Goal: Information Seeking & Learning: Check status

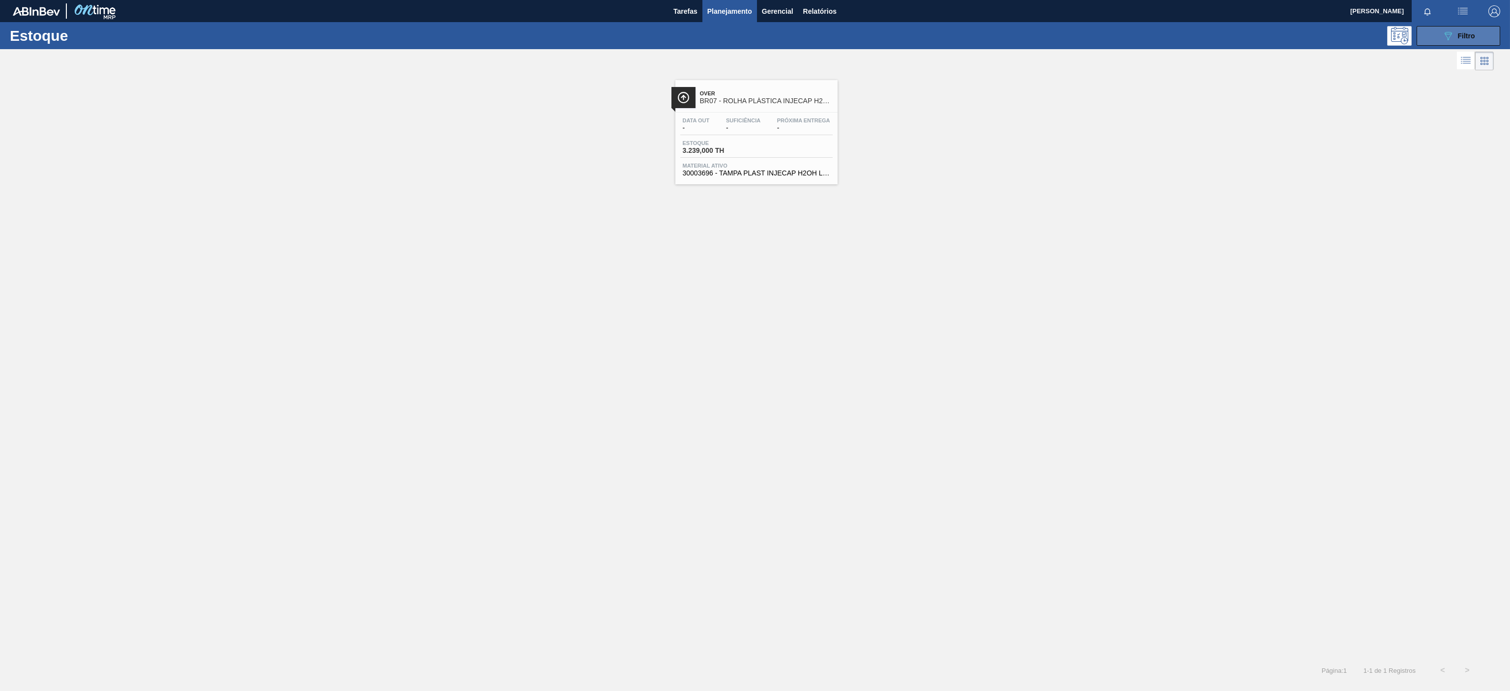
click at [1474, 32] on span "Filtro" at bounding box center [1466, 36] width 17 height 8
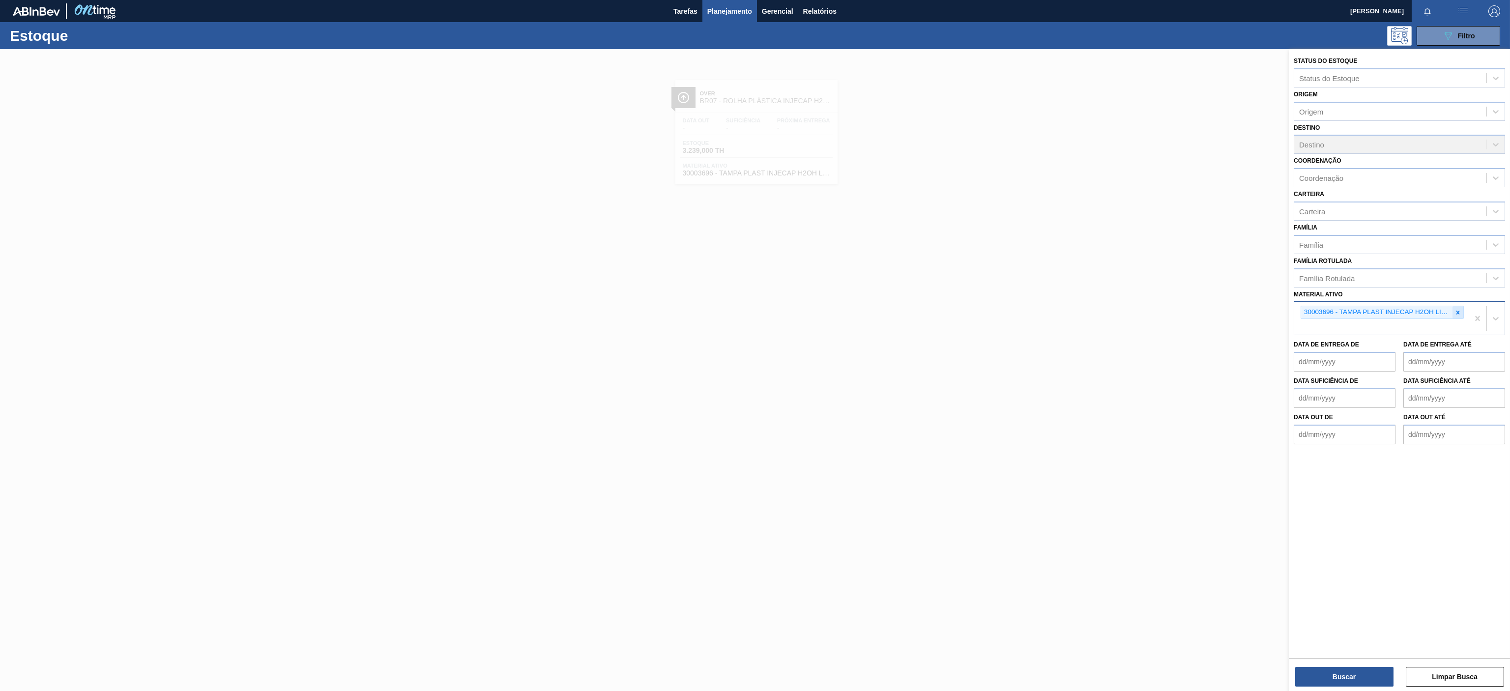
click at [1458, 308] on div at bounding box center [1457, 312] width 11 height 12
paste ativo "30003697"
type ativo "30003697"
click at [1384, 320] on div "30003697" at bounding box center [1399, 310] width 211 height 19
click at [1390, 309] on div "Material ativo" at bounding box center [1390, 311] width 192 height 14
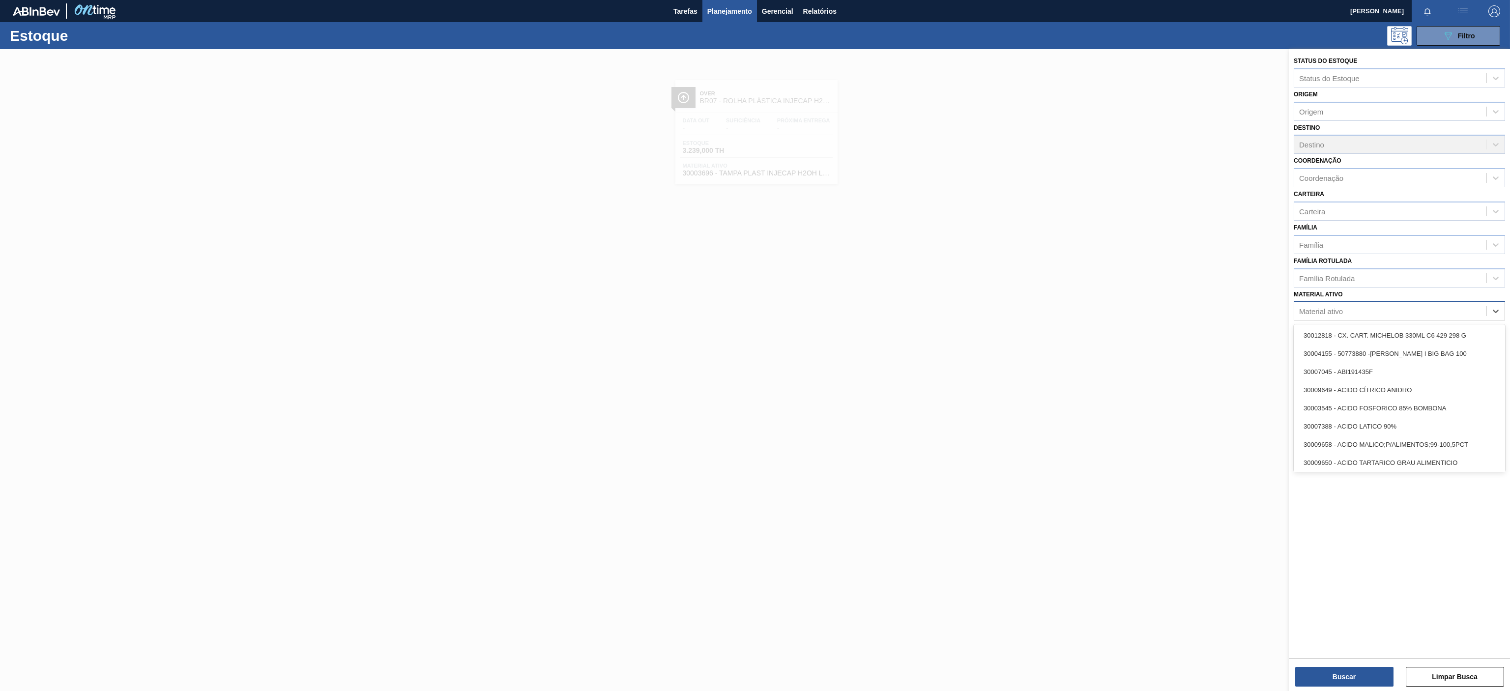
paste ativo "30003697"
type ativo "30003697"
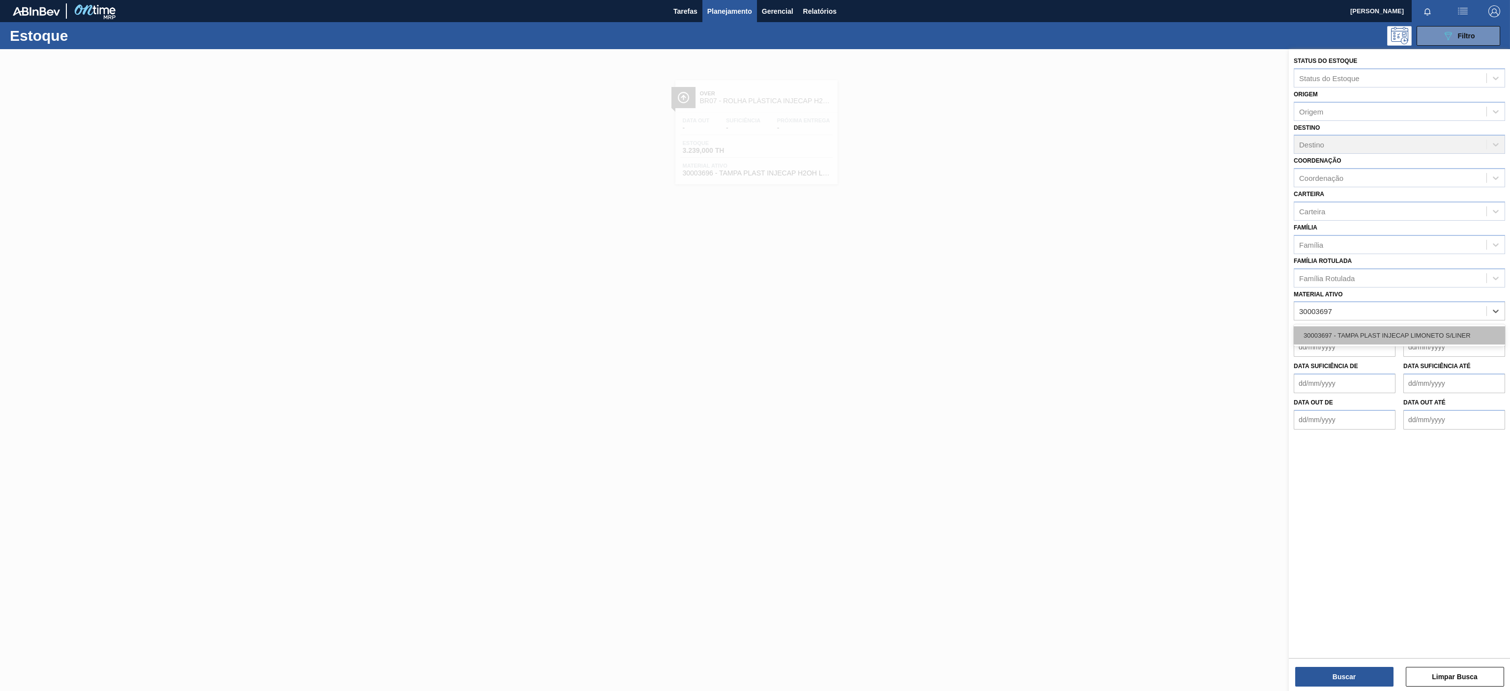
click at [1344, 329] on div "30003697 - TAMPA PLAST INJECAP LIMONETO S/LINER" at bounding box center [1399, 335] width 211 height 18
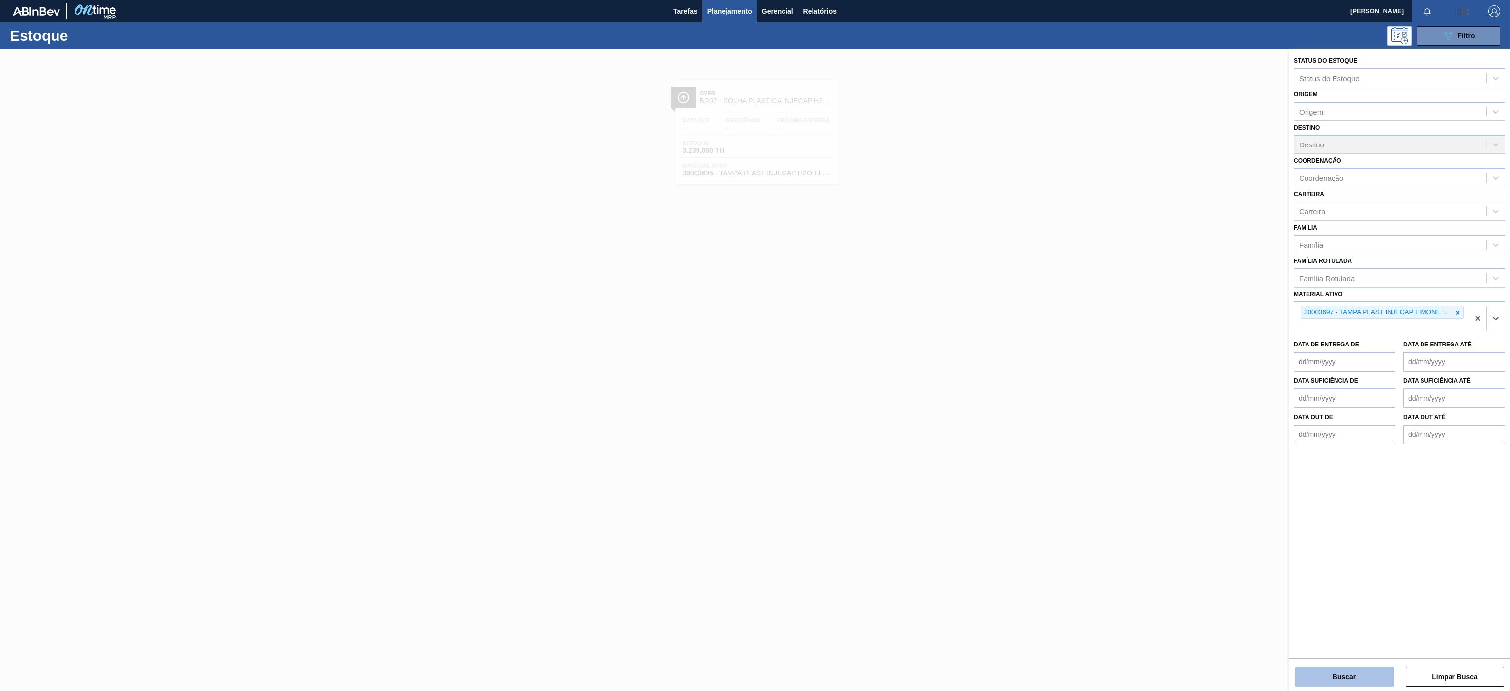
click at [1323, 685] on button "Buscar" at bounding box center [1344, 677] width 98 height 20
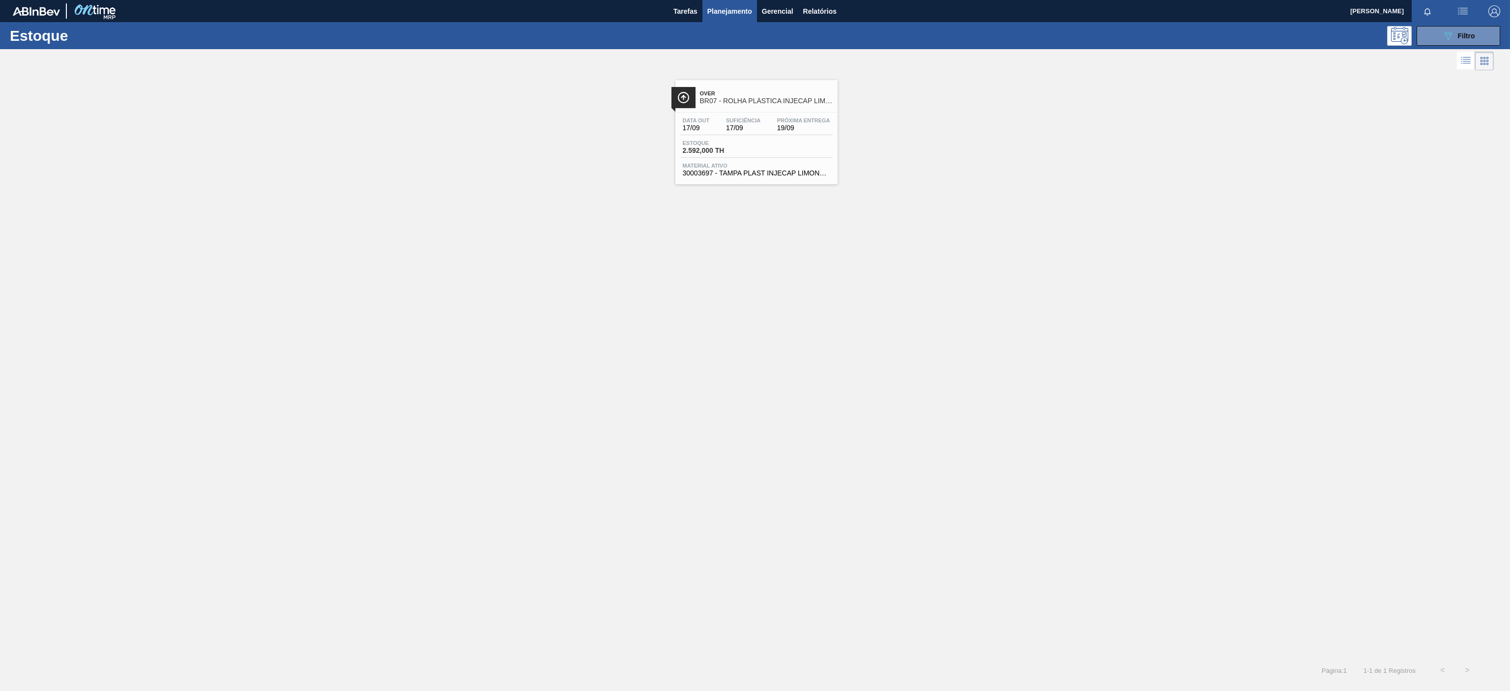
click at [748, 154] on div "Estoque 2.592,000 TH" at bounding box center [756, 149] width 152 height 18
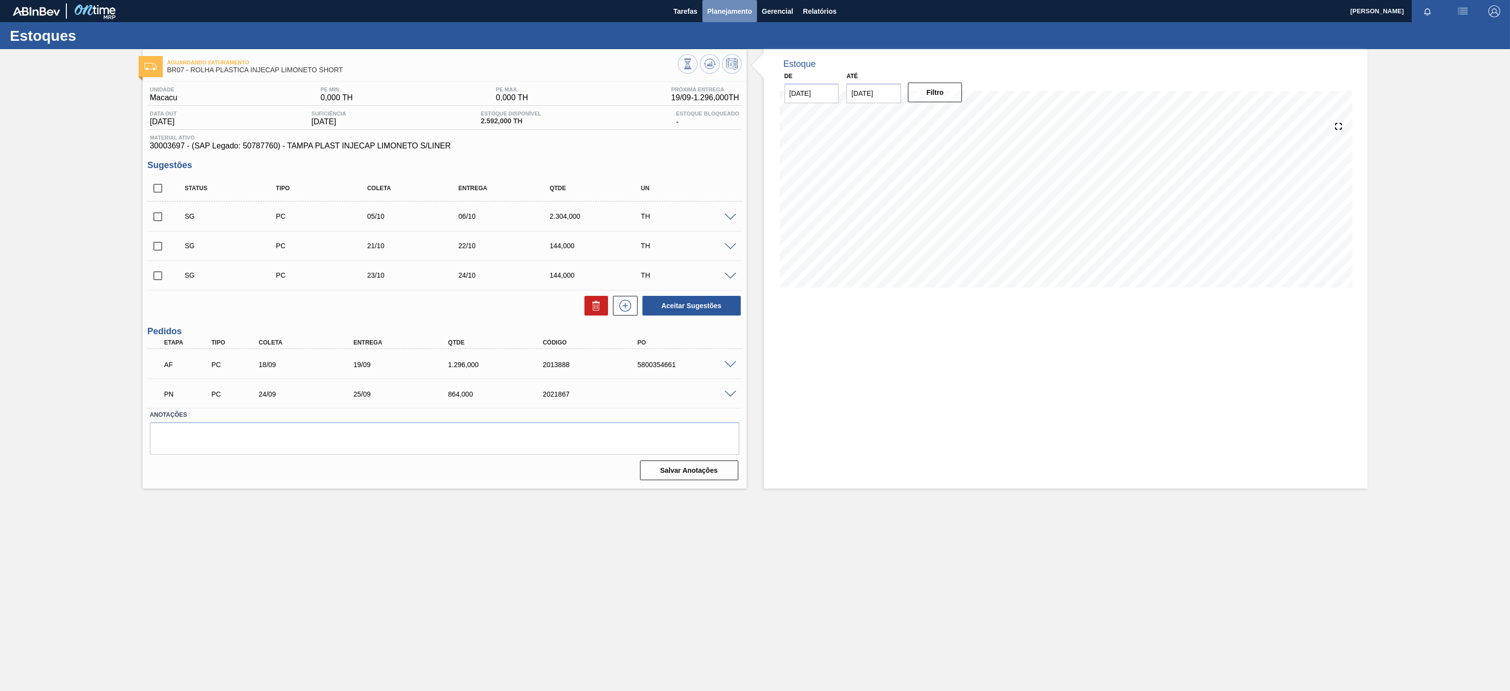
click at [720, 11] on span "Planejamento" at bounding box center [729, 11] width 45 height 12
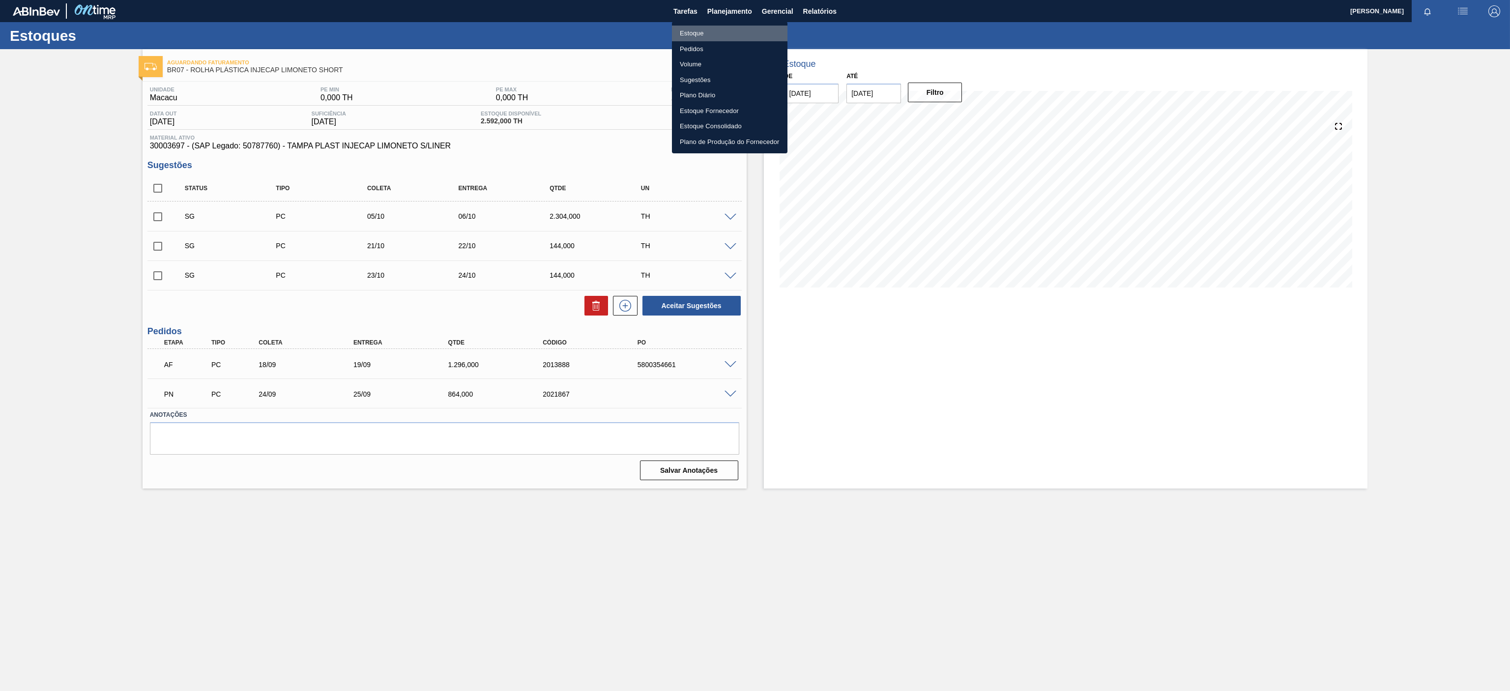
click at [697, 33] on li "Estoque" at bounding box center [729, 34] width 115 height 16
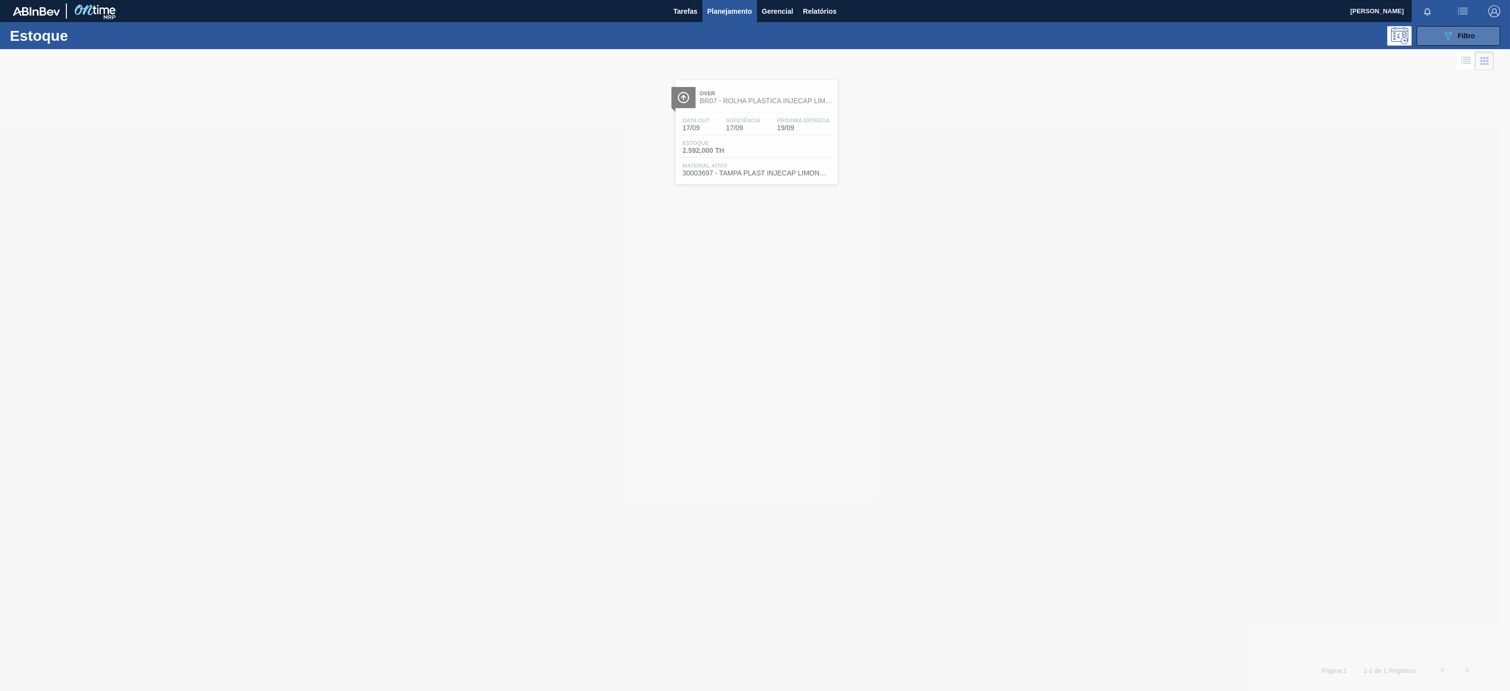
click at [1436, 34] on button "089F7B8B-B2A5-4AFE-B5C0-19BA573D28AC Filtro" at bounding box center [1458, 36] width 84 height 20
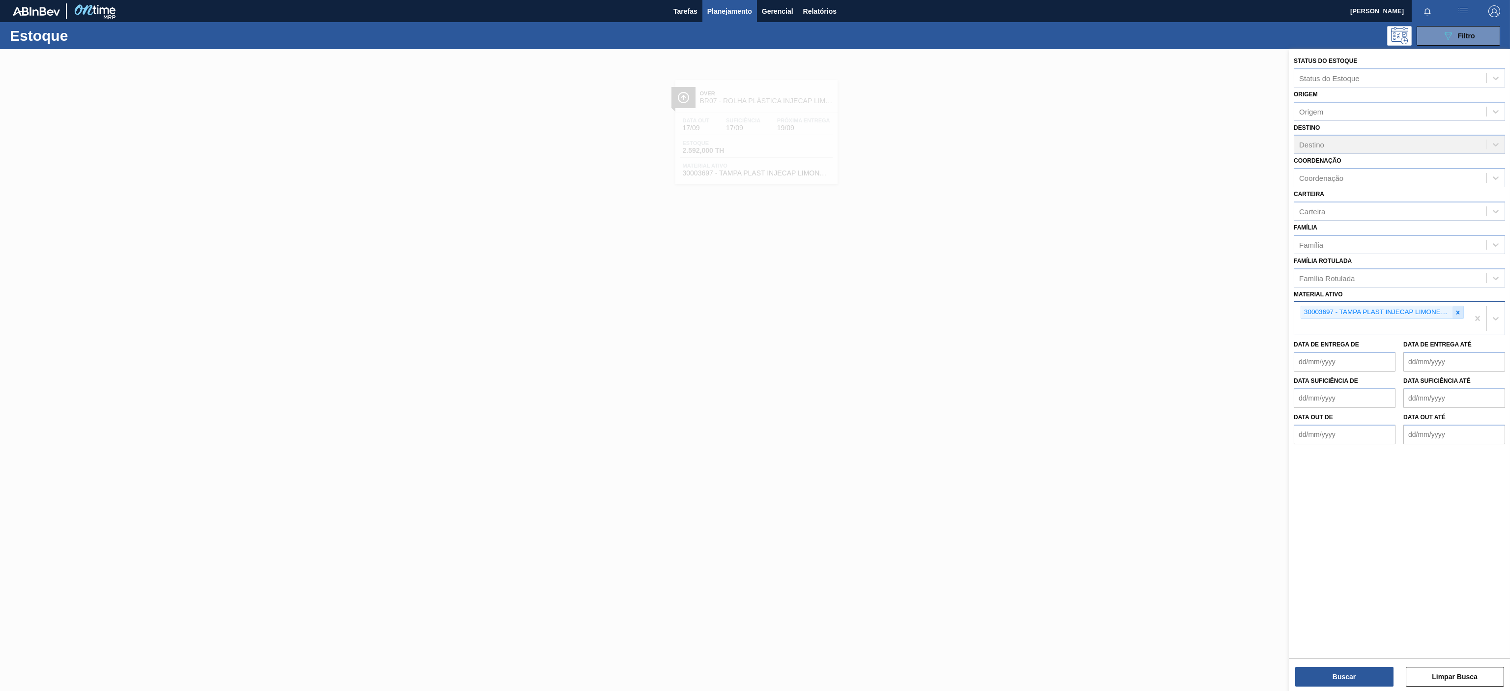
click at [1456, 316] on icon at bounding box center [1457, 312] width 7 height 7
paste ativo "30003513"
type ativo "30003513"
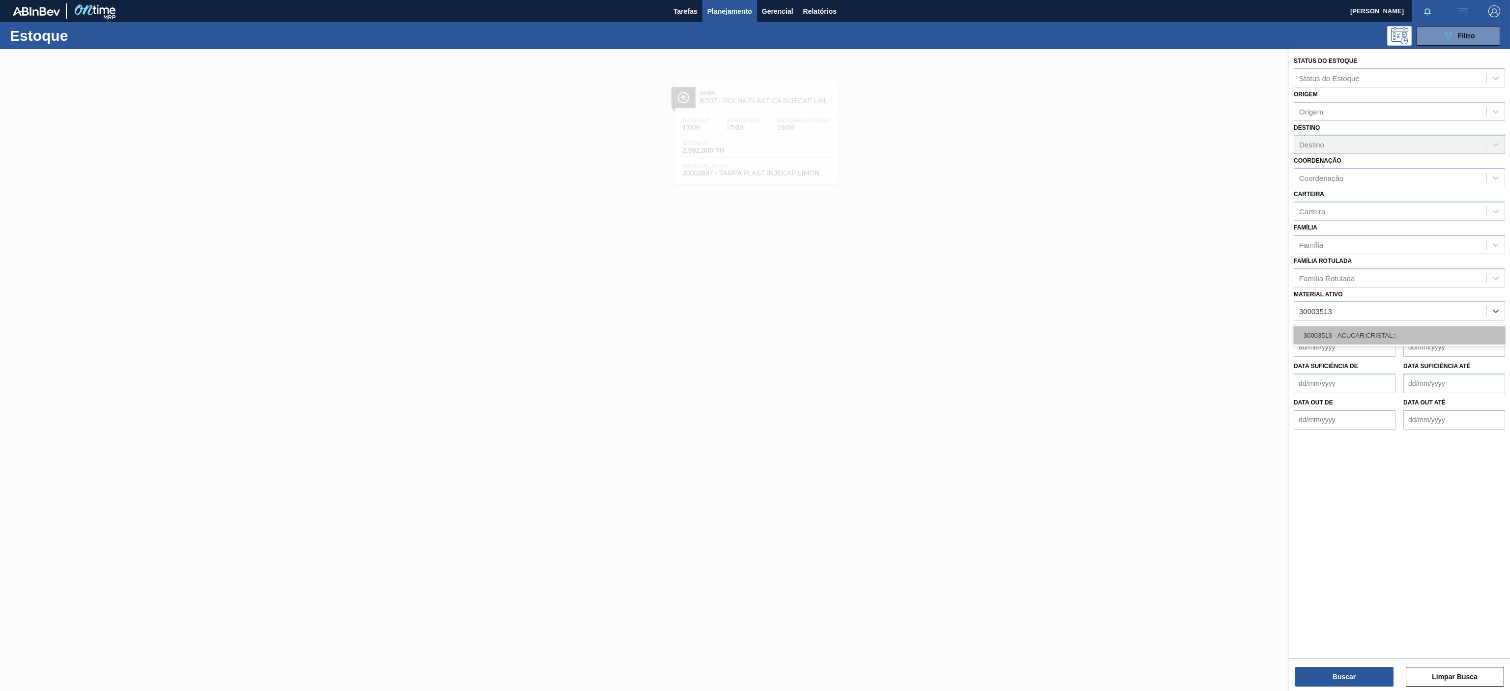
click at [1379, 343] on div "30003513 - ACUCAR;CRISTAL;;" at bounding box center [1399, 335] width 211 height 18
click at [1334, 669] on button "Buscar" at bounding box center [1344, 677] width 98 height 20
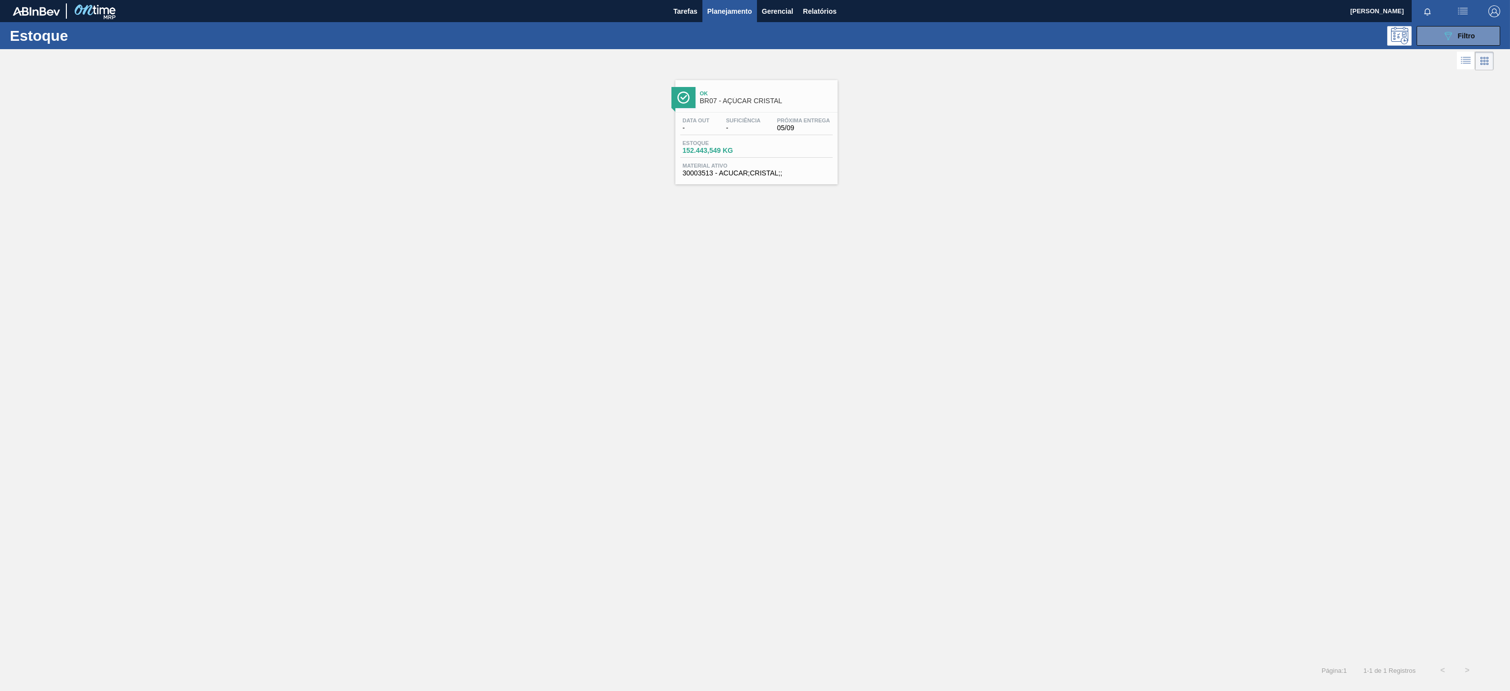
click at [751, 112] on div at bounding box center [756, 112] width 146 height 0
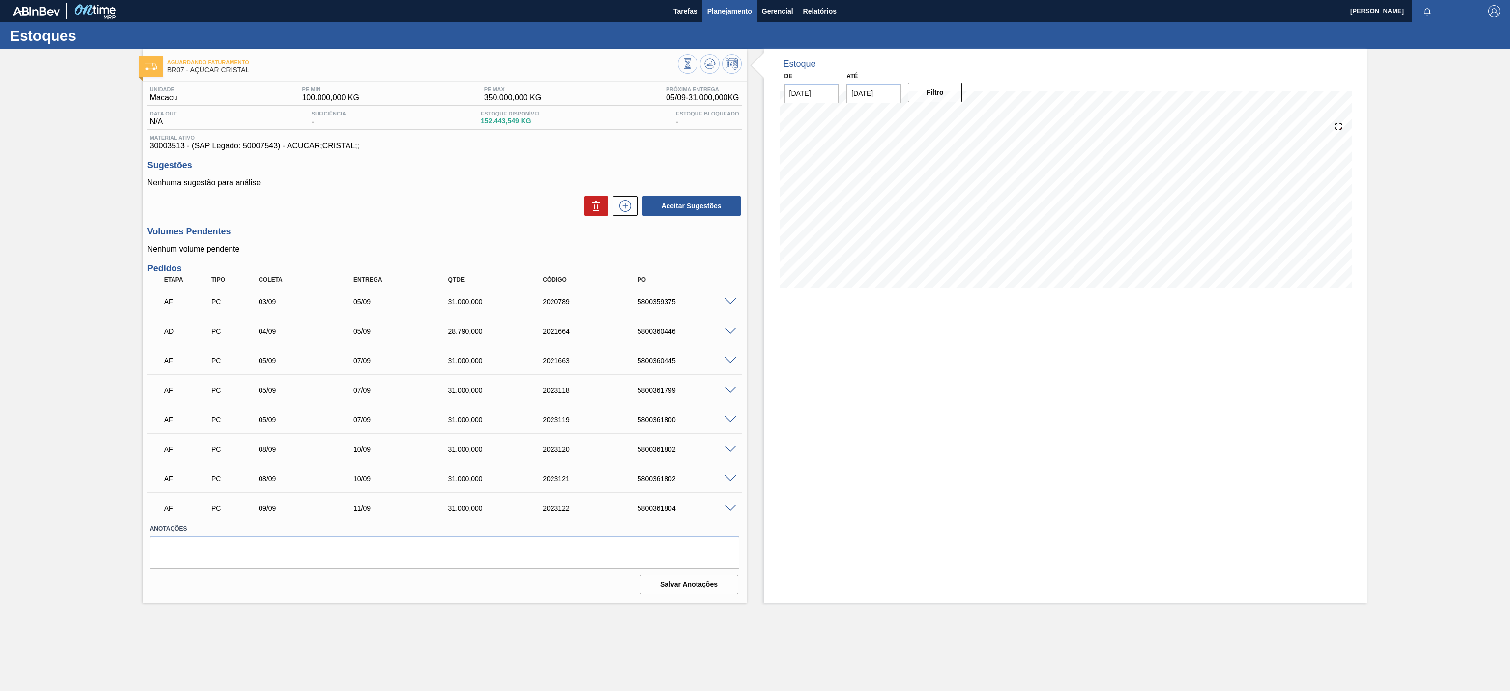
click at [738, 5] on span "Planejamento" at bounding box center [729, 11] width 45 height 12
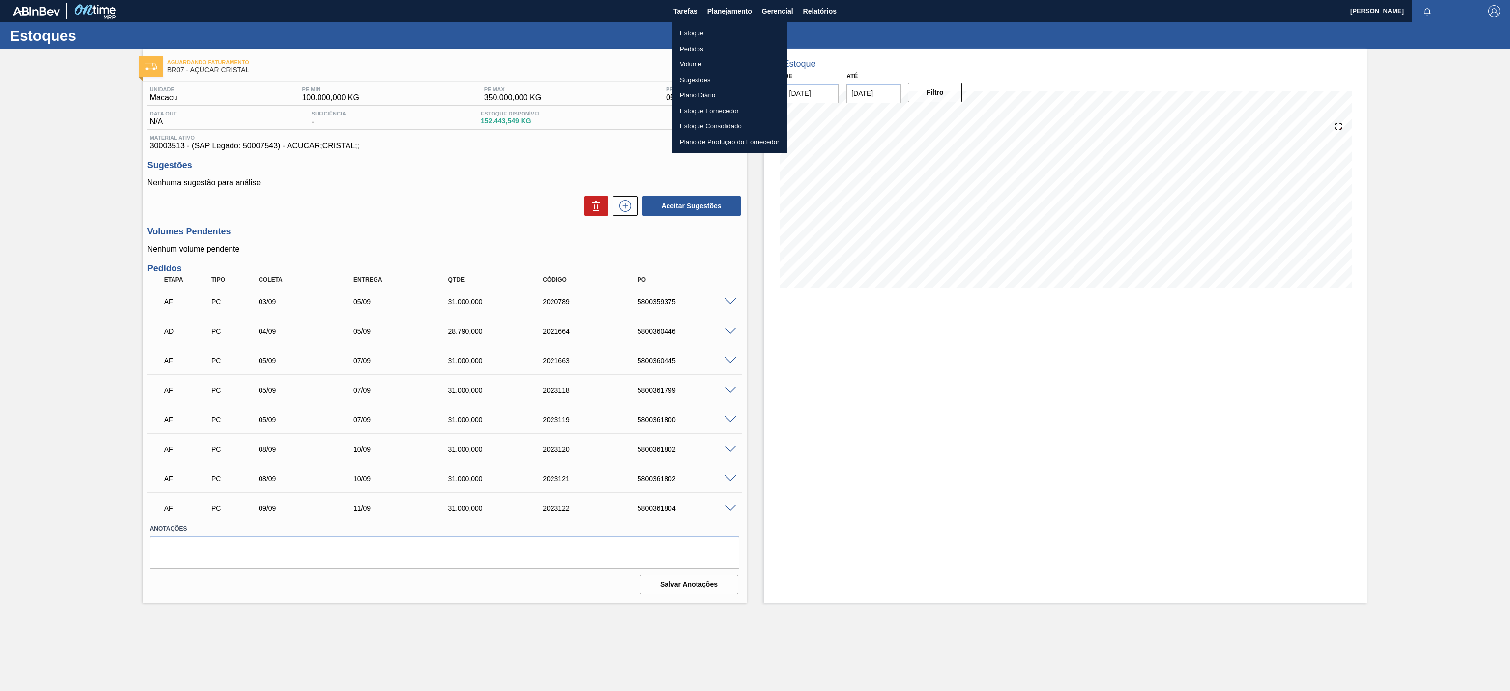
click at [690, 27] on li "Estoque" at bounding box center [729, 34] width 115 height 16
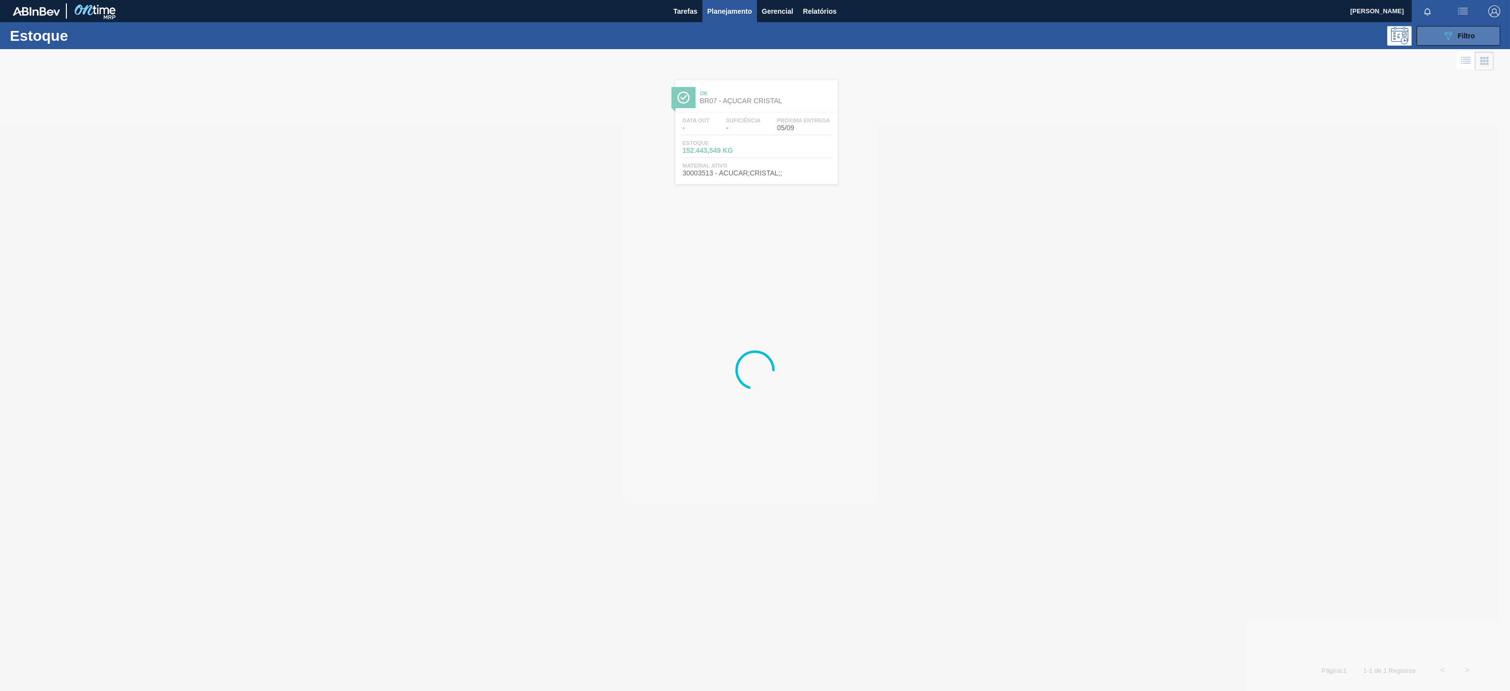
click at [1462, 38] on span "Filtro" at bounding box center [1466, 36] width 17 height 8
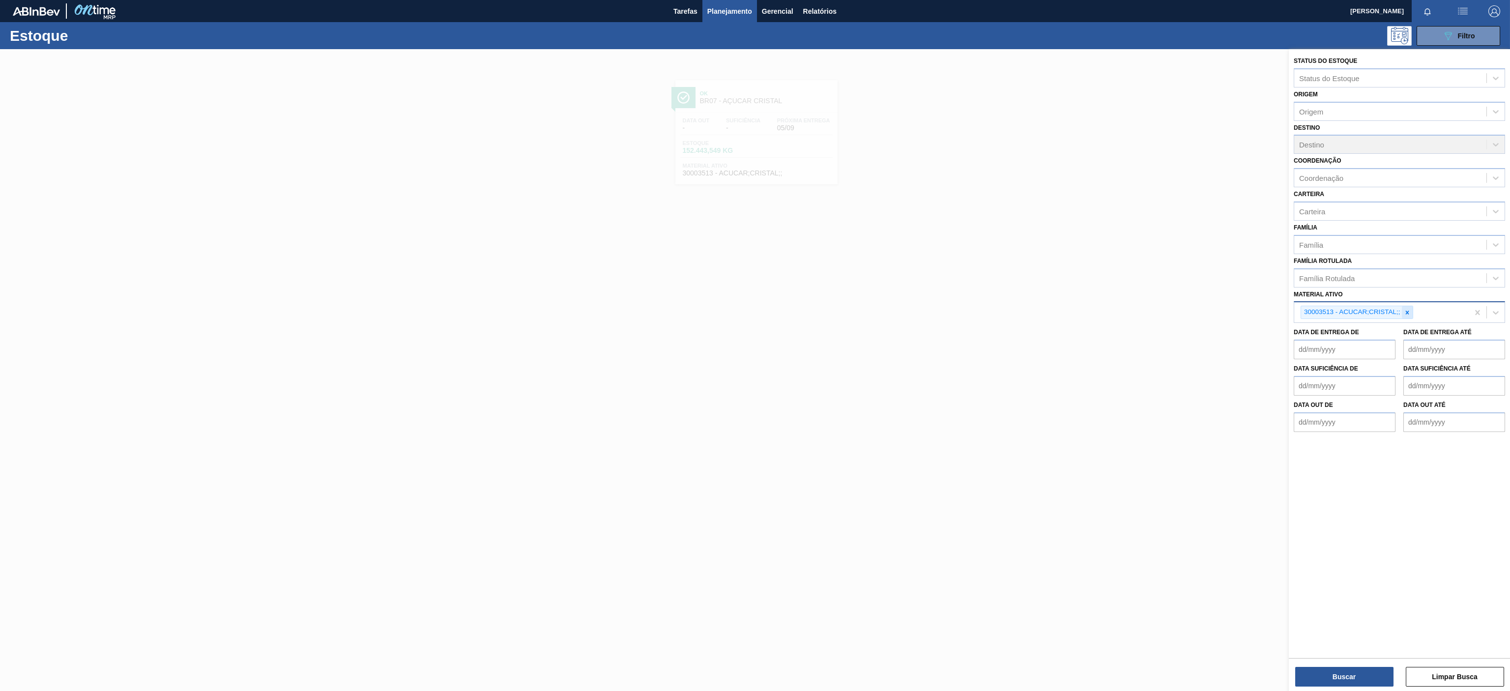
click at [1405, 314] on icon at bounding box center [1407, 312] width 7 height 7
paste ativo "30003581"
type ativo "30003581"
click at [1359, 336] on div "30003581 - SUCO [PERSON_NAME];CLARIFIC.C/SO2;PEPSI;" at bounding box center [1399, 335] width 211 height 18
click at [1344, 672] on button "Buscar" at bounding box center [1344, 677] width 98 height 20
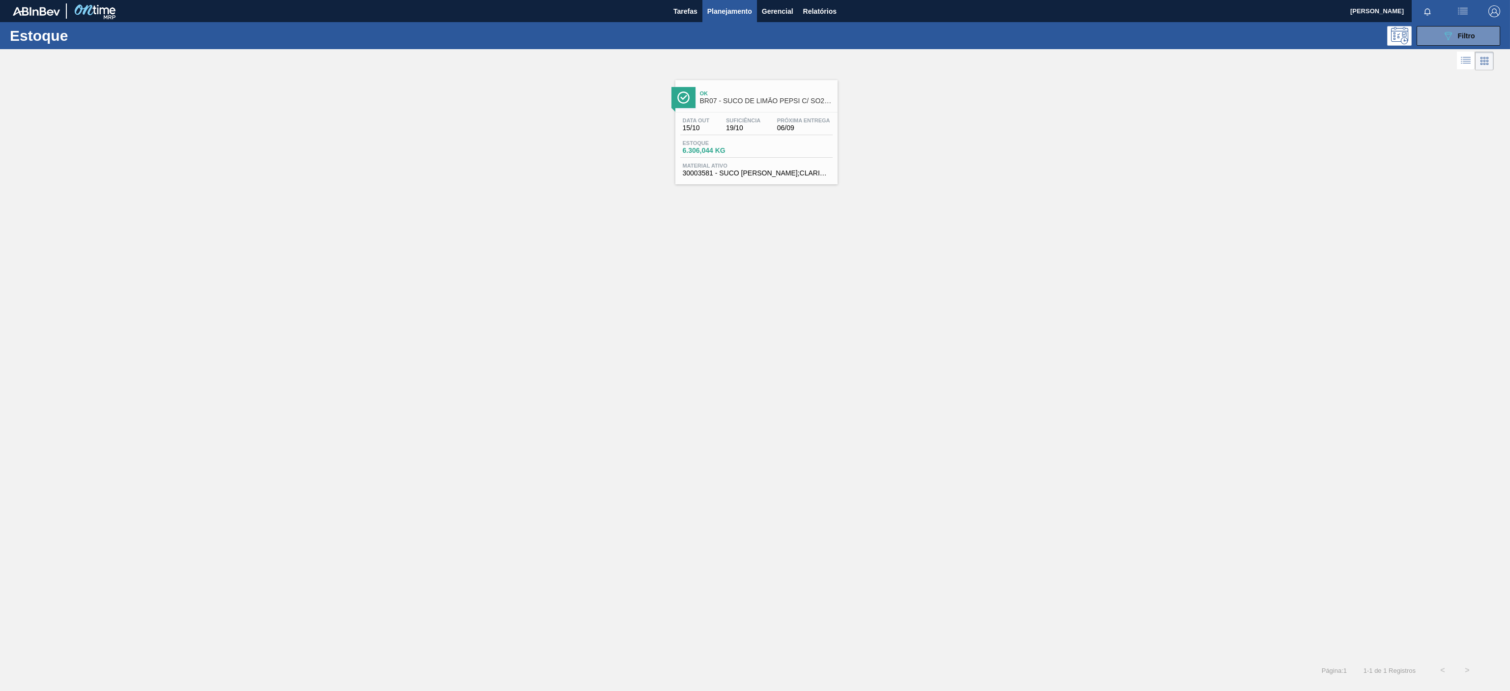
click at [797, 90] on div "Ok BR07 - SUCO DE LIMÃO PEPSI C/ SO2 46KG" at bounding box center [766, 97] width 133 height 22
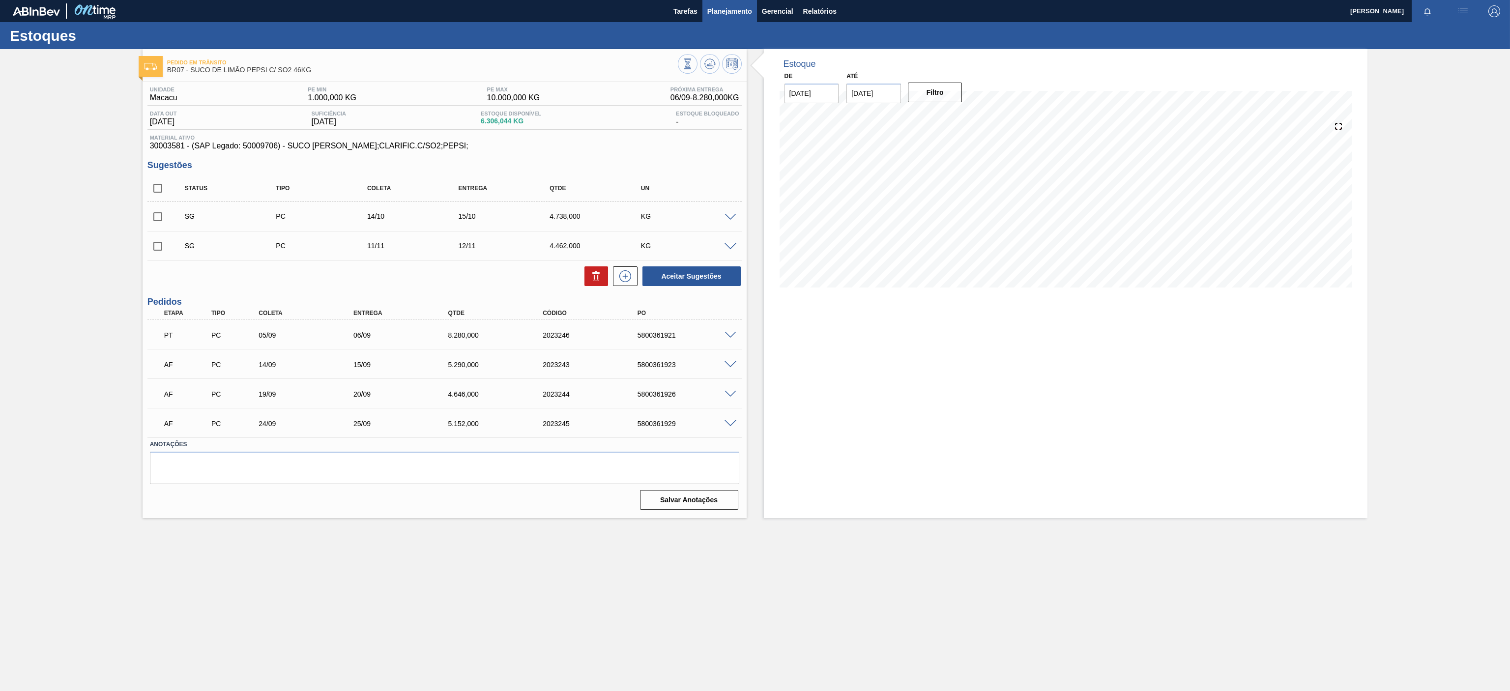
click at [735, 17] on button "Planejamento" at bounding box center [729, 11] width 55 height 22
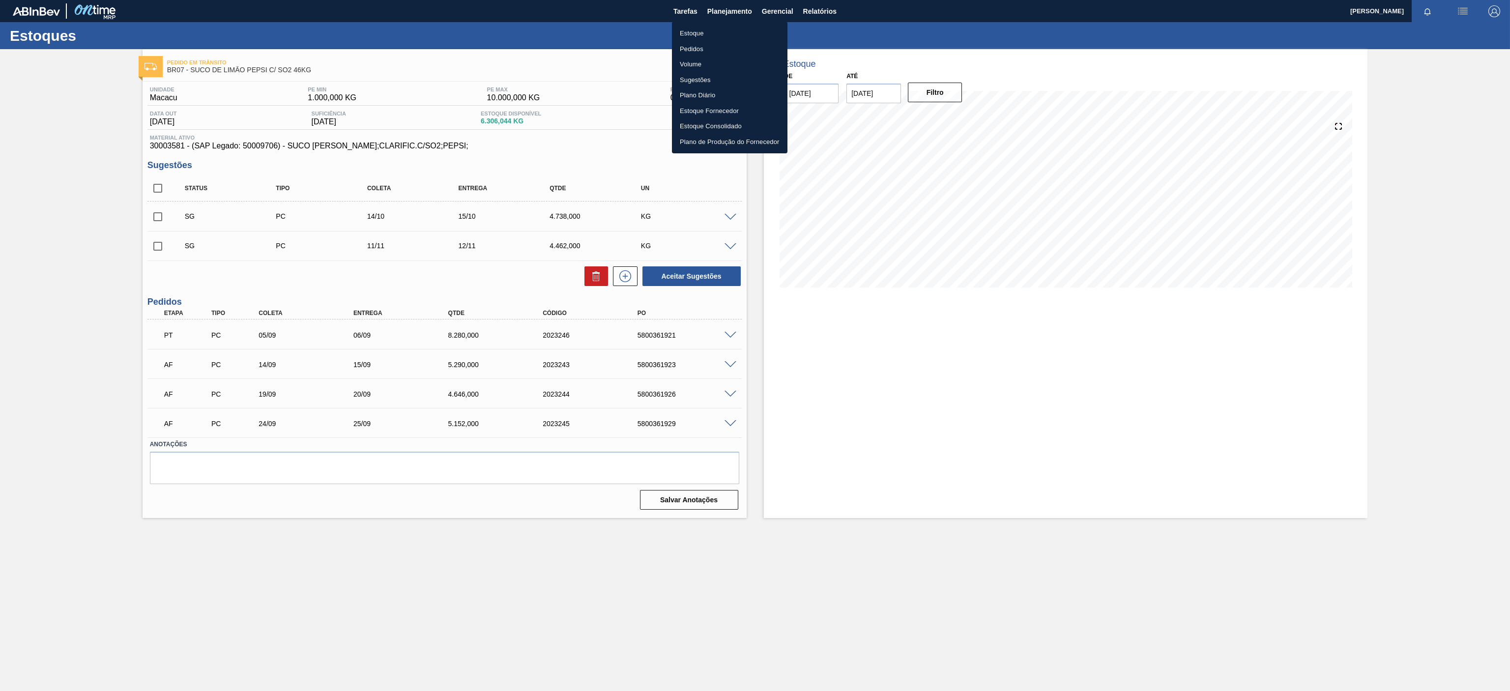
click at [698, 36] on li "Estoque" at bounding box center [729, 34] width 115 height 16
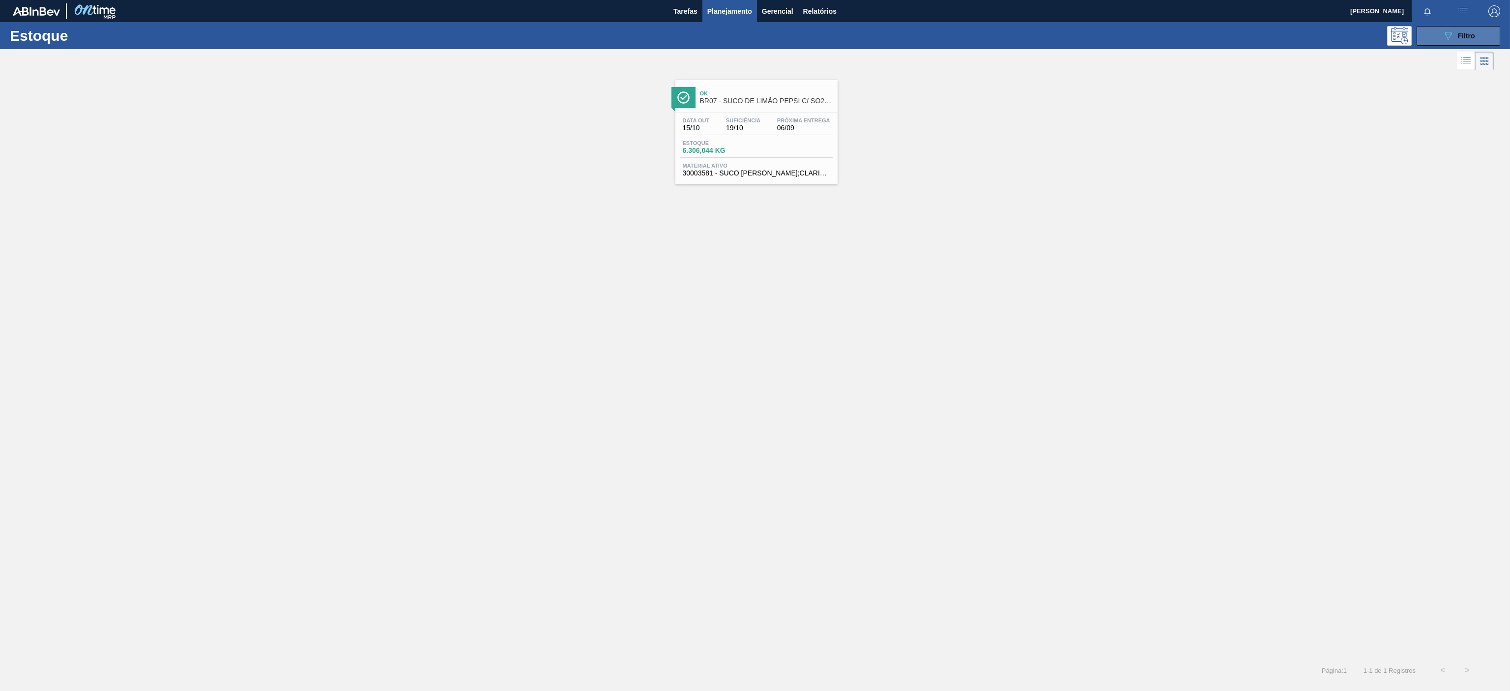
click at [1446, 37] on icon "089F7B8B-B2A5-4AFE-B5C0-19BA573D28AC" at bounding box center [1448, 36] width 12 height 12
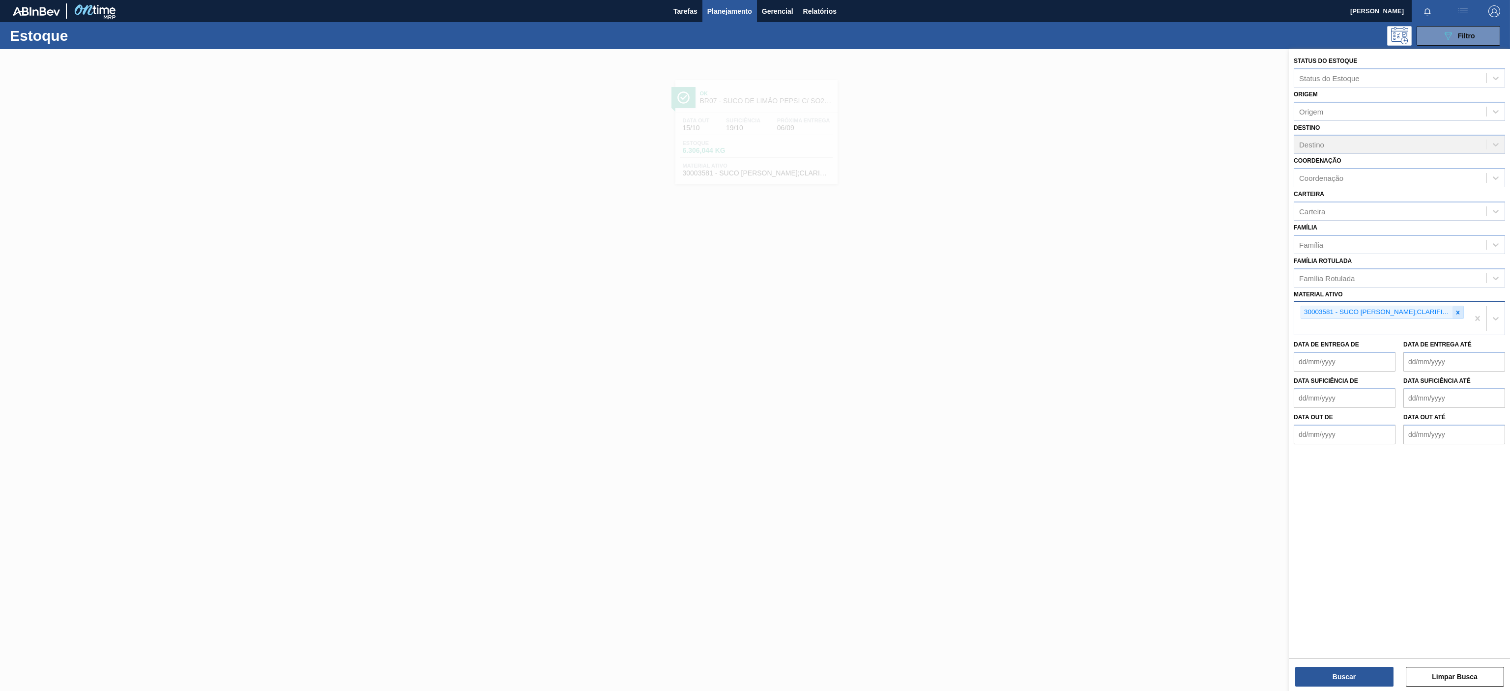
click at [1454, 312] on icon at bounding box center [1457, 312] width 7 height 7
click at [1328, 317] on div "Material ativo" at bounding box center [1390, 311] width 192 height 14
click at [1382, 313] on div "Material ativo" at bounding box center [1390, 311] width 192 height 14
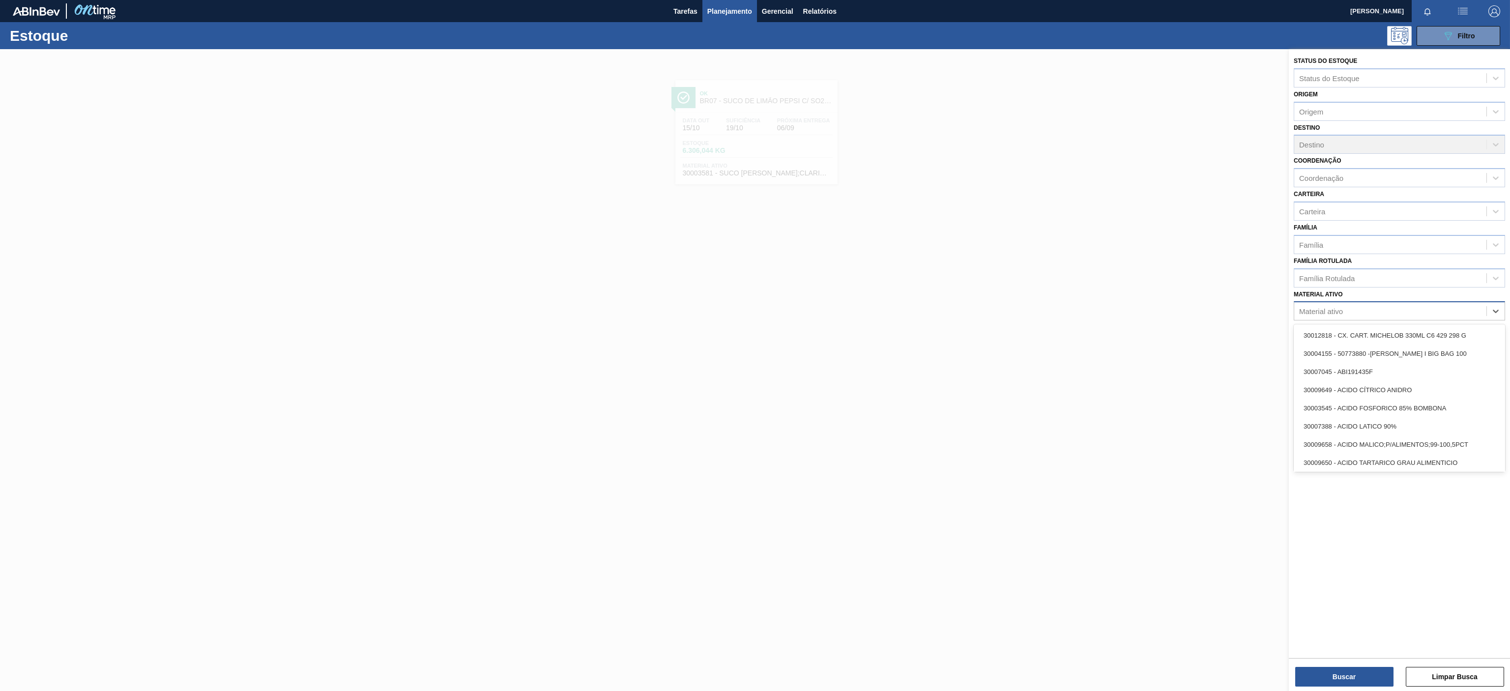
paste ativo "30030646"
type ativo "30030646"
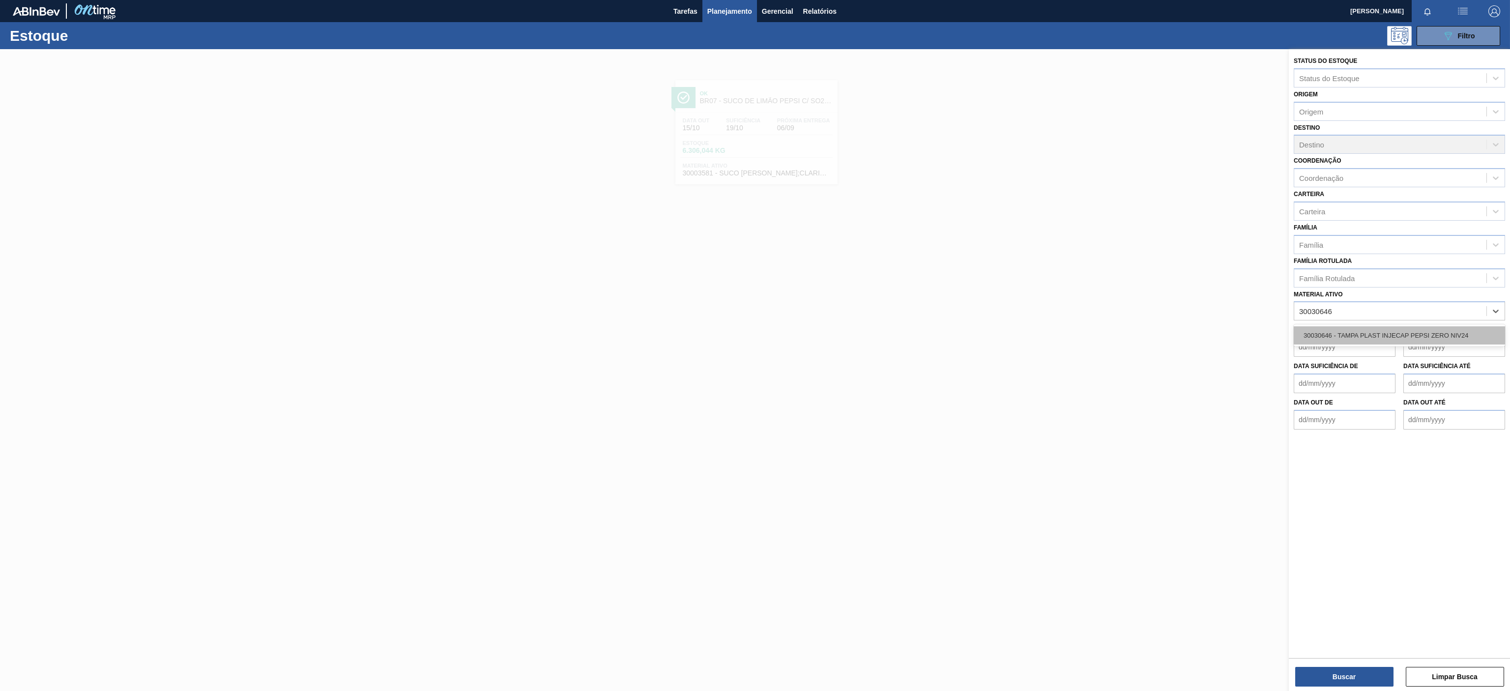
click at [1345, 333] on div "30030646 - TAMPA PLAST INJECAP PEPSI ZERO NIV24" at bounding box center [1399, 335] width 211 height 18
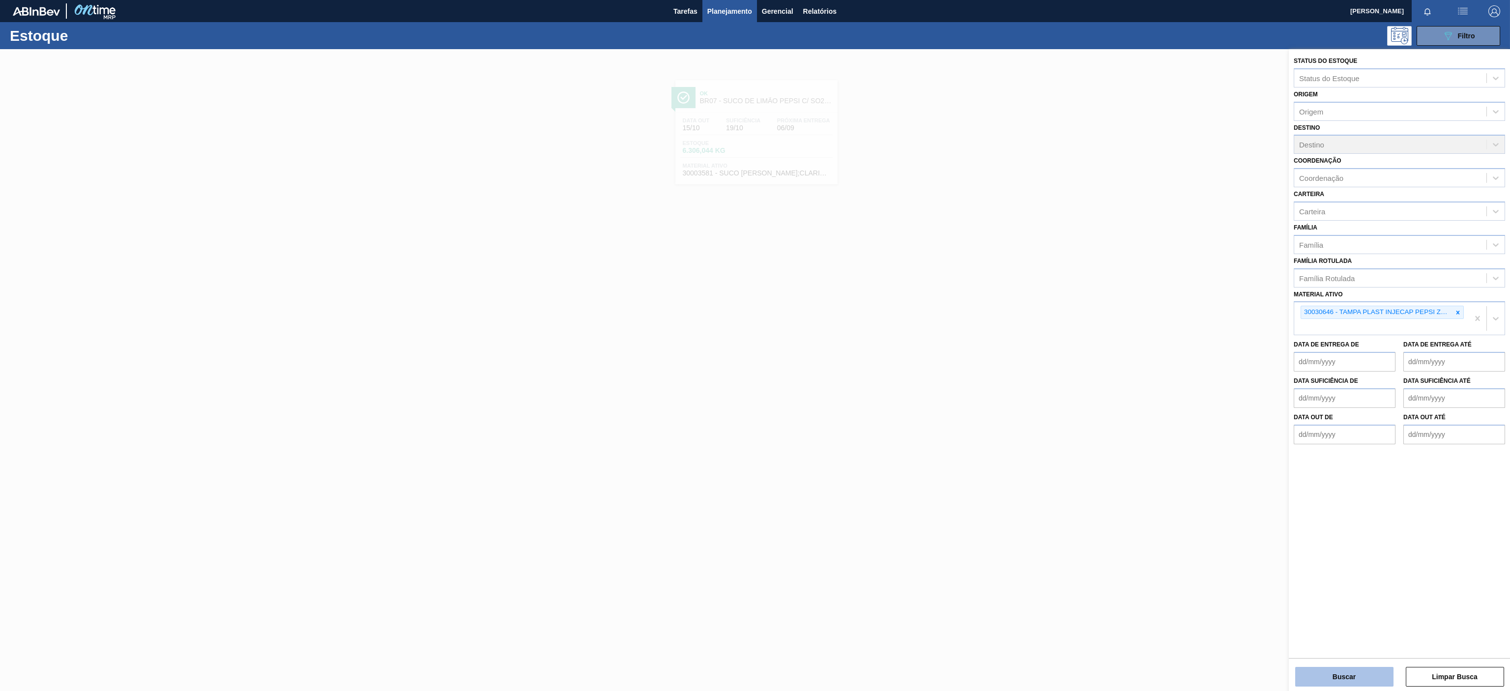
click at [1329, 669] on button "Buscar" at bounding box center [1344, 677] width 98 height 20
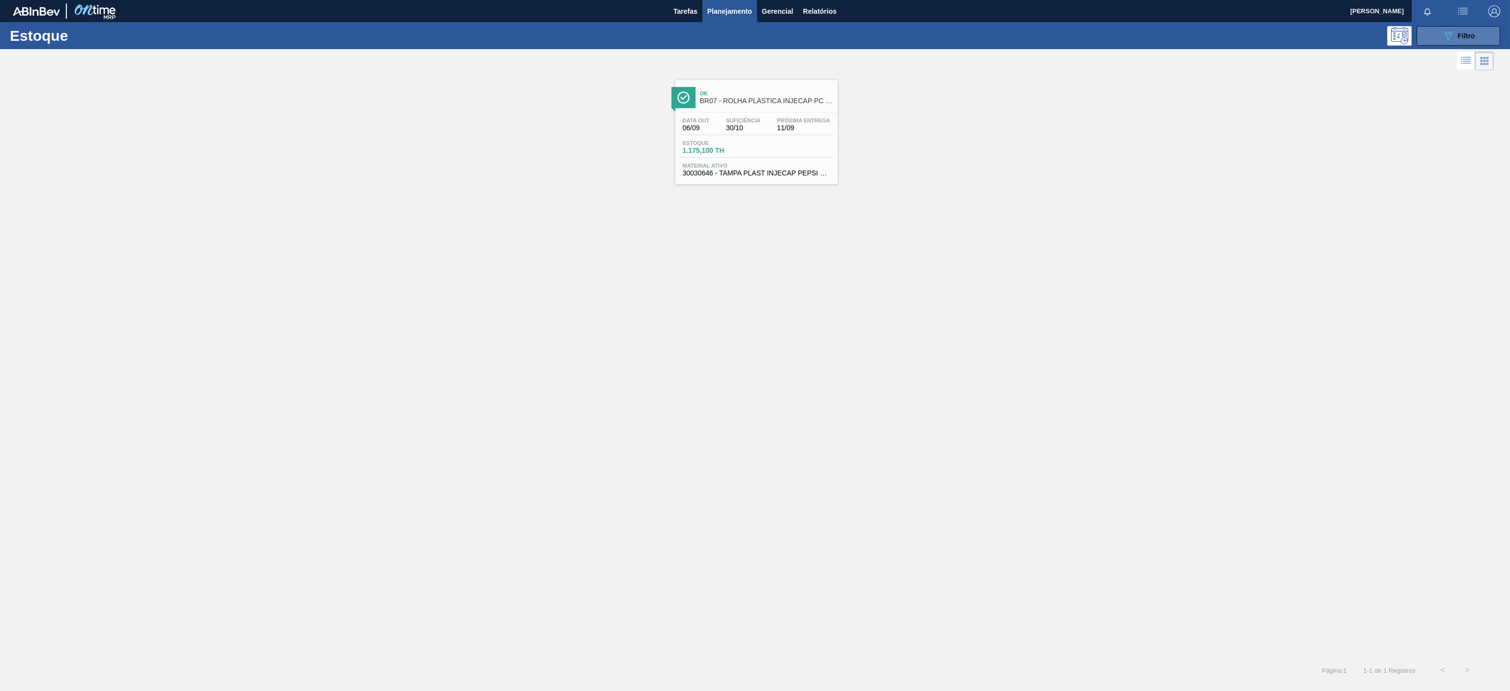
click at [1463, 37] on span "Filtro" at bounding box center [1466, 36] width 17 height 8
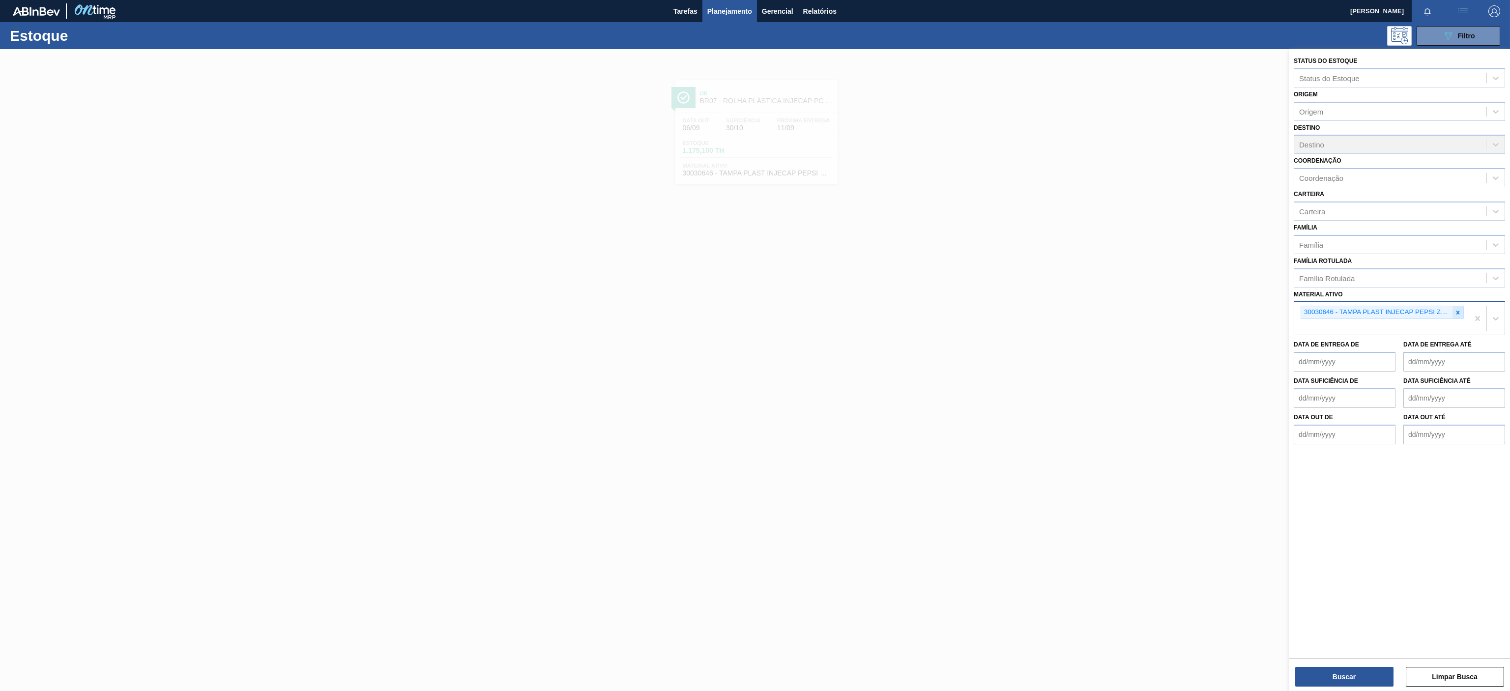
click at [1455, 314] on icon at bounding box center [1457, 312] width 7 height 7
paste ativo "30009591"
type ativo "30009591"
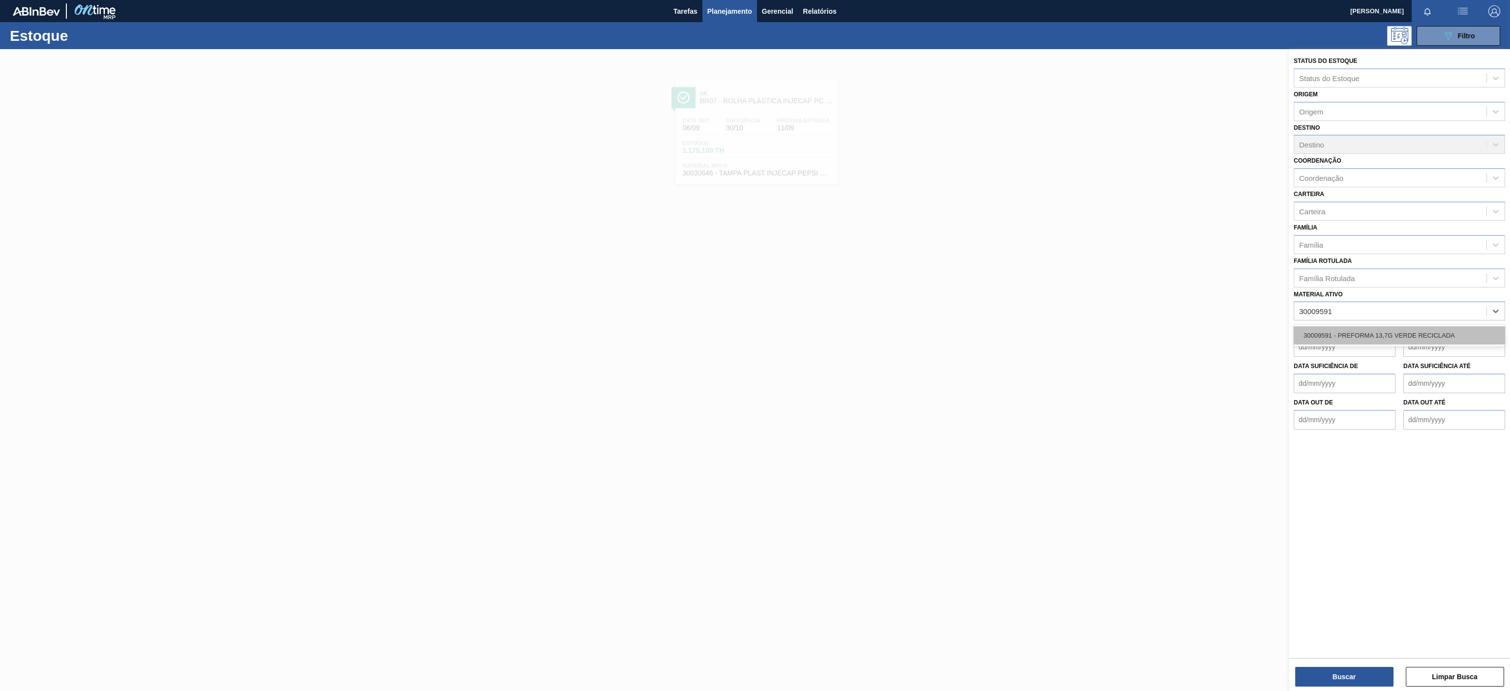
click at [1368, 329] on div "30009591 - PREFORMA 13,7G VERDE RECICLADA" at bounding box center [1399, 335] width 211 height 18
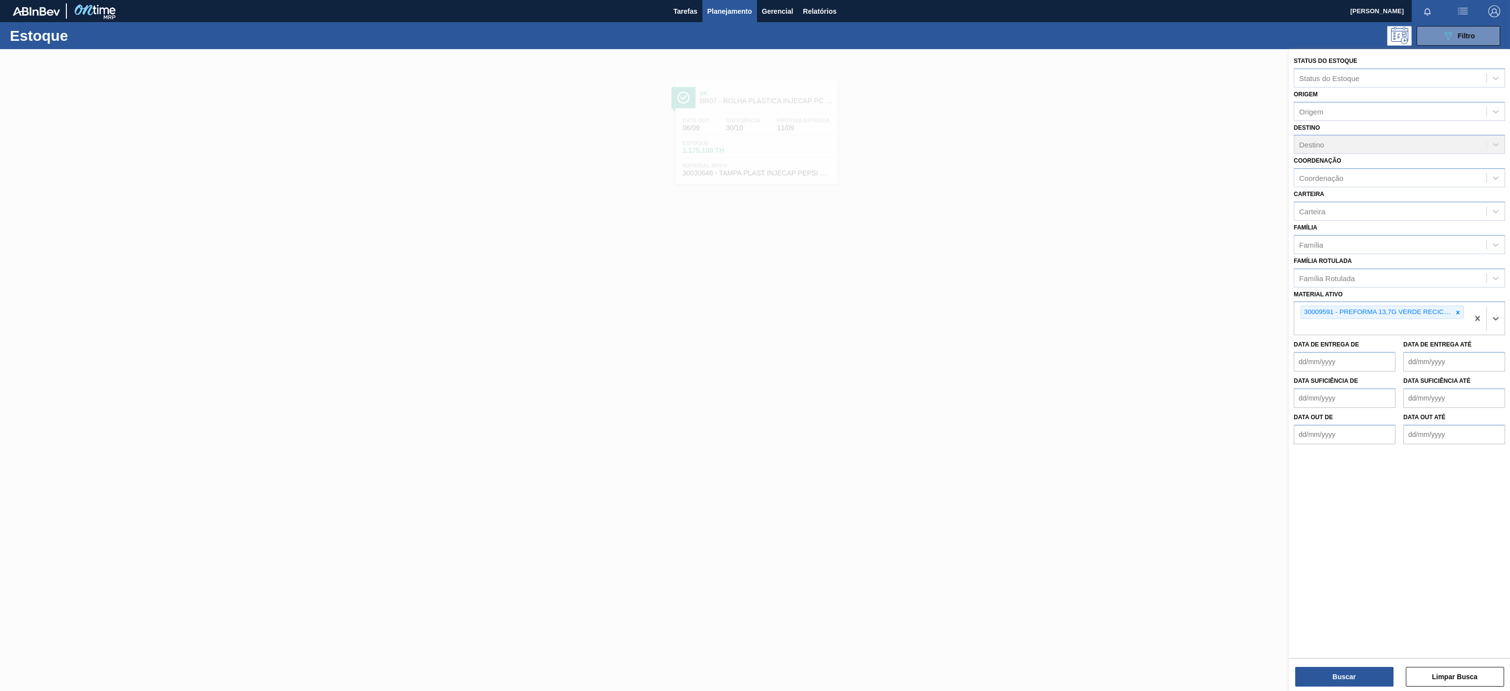
click at [1337, 688] on div "Status do Estoque Status do Estoque Origem Origem Destino Destino Coordenação C…" at bounding box center [1399, 371] width 221 height 644
click at [1337, 686] on button "Buscar" at bounding box center [1344, 677] width 98 height 20
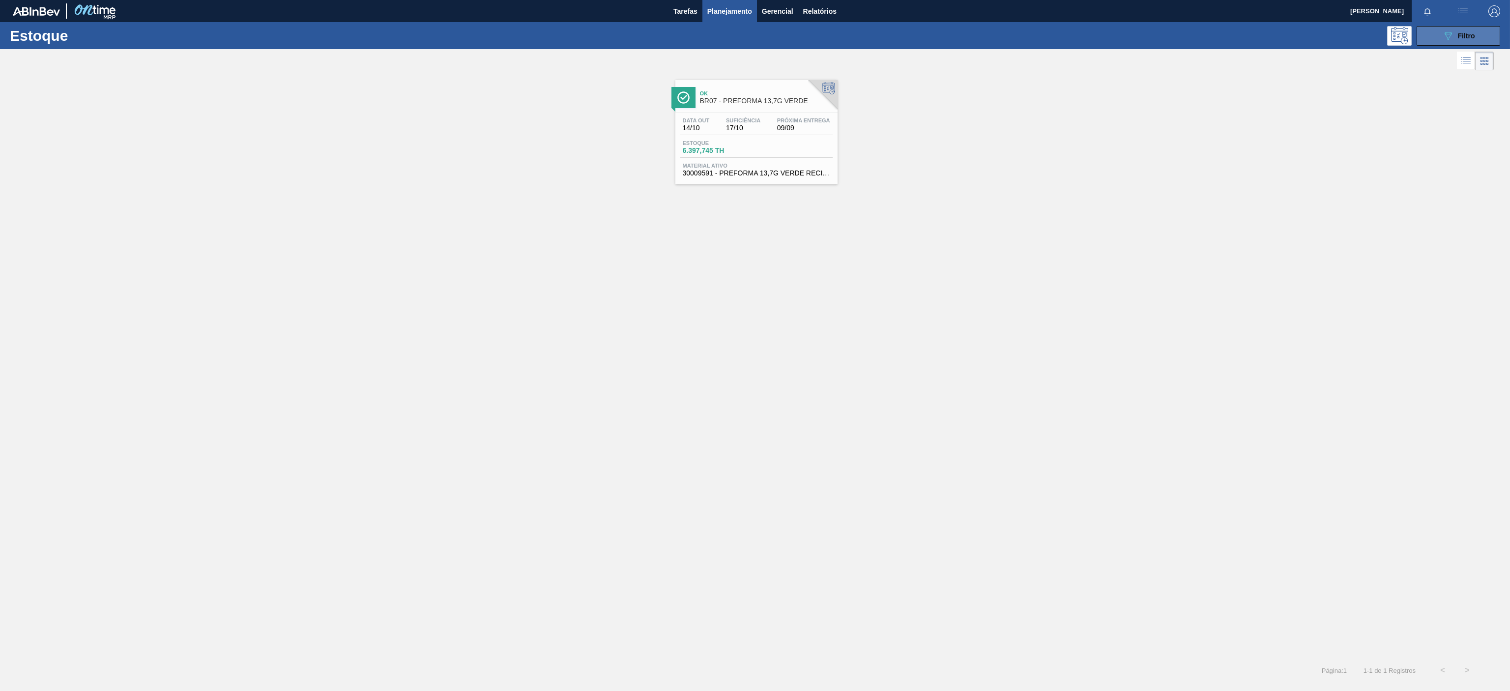
click at [1458, 40] on div "089F7B8B-B2A5-4AFE-B5C0-19BA573D28AC Filtro" at bounding box center [1458, 36] width 33 height 12
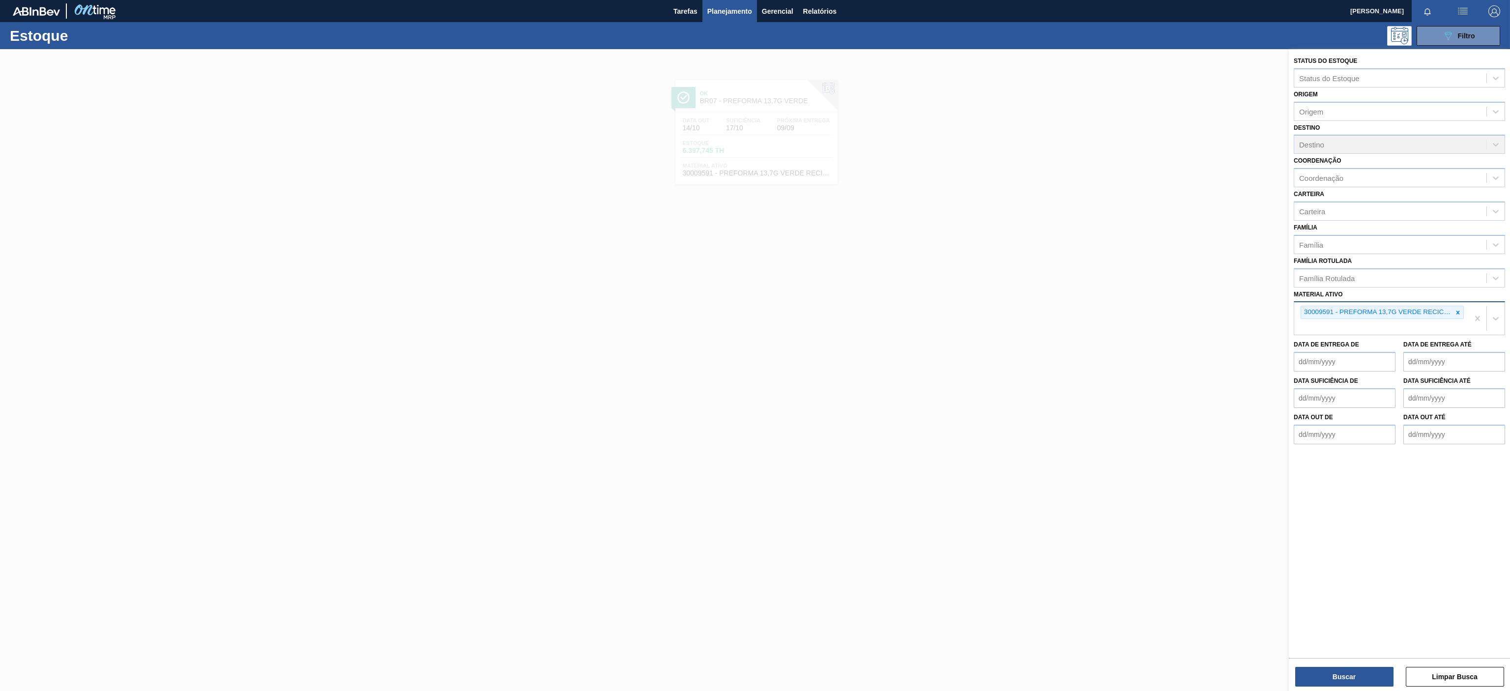
click at [1465, 317] on div "30009591 - PREFORMA 13,7G VERDE RECICLADA" at bounding box center [1381, 318] width 174 height 32
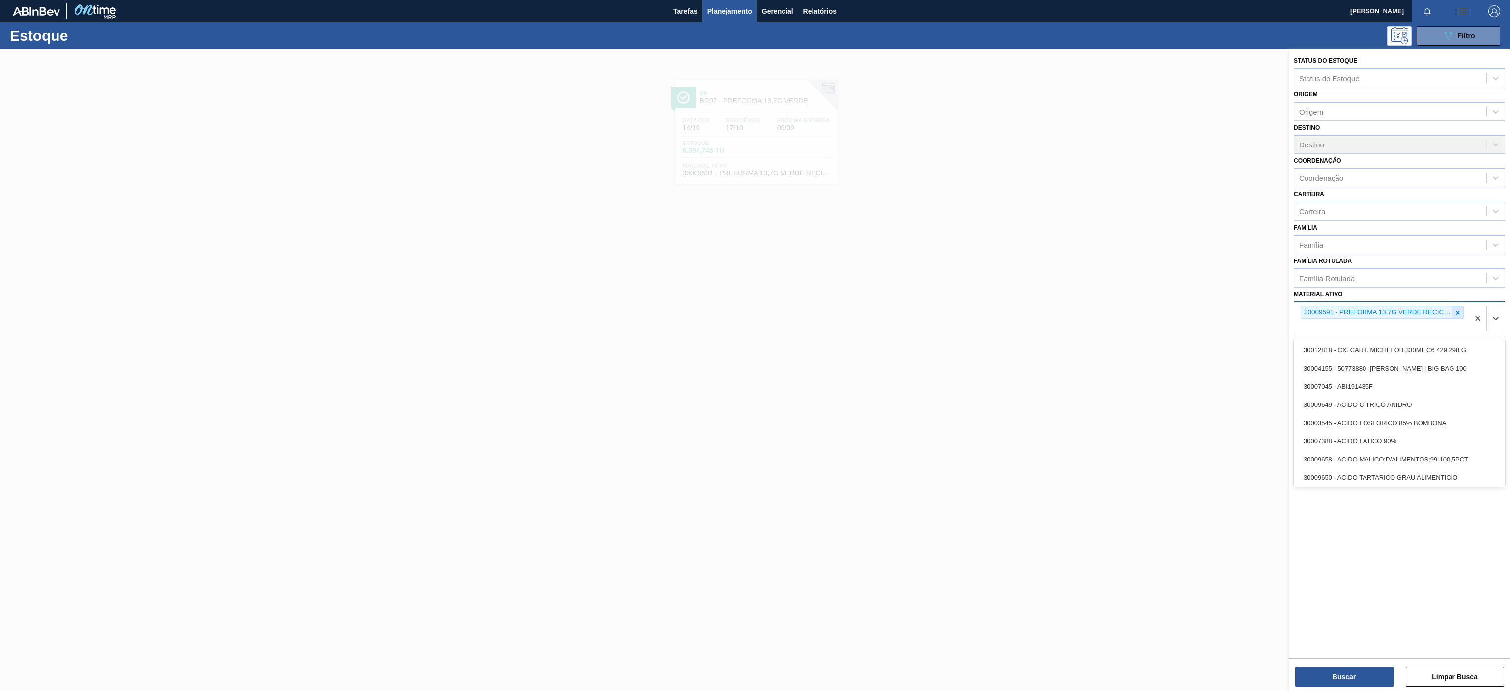
click at [1459, 311] on icon at bounding box center [1457, 312] width 7 height 7
paste ativo "30003598"
type ativo "30003598"
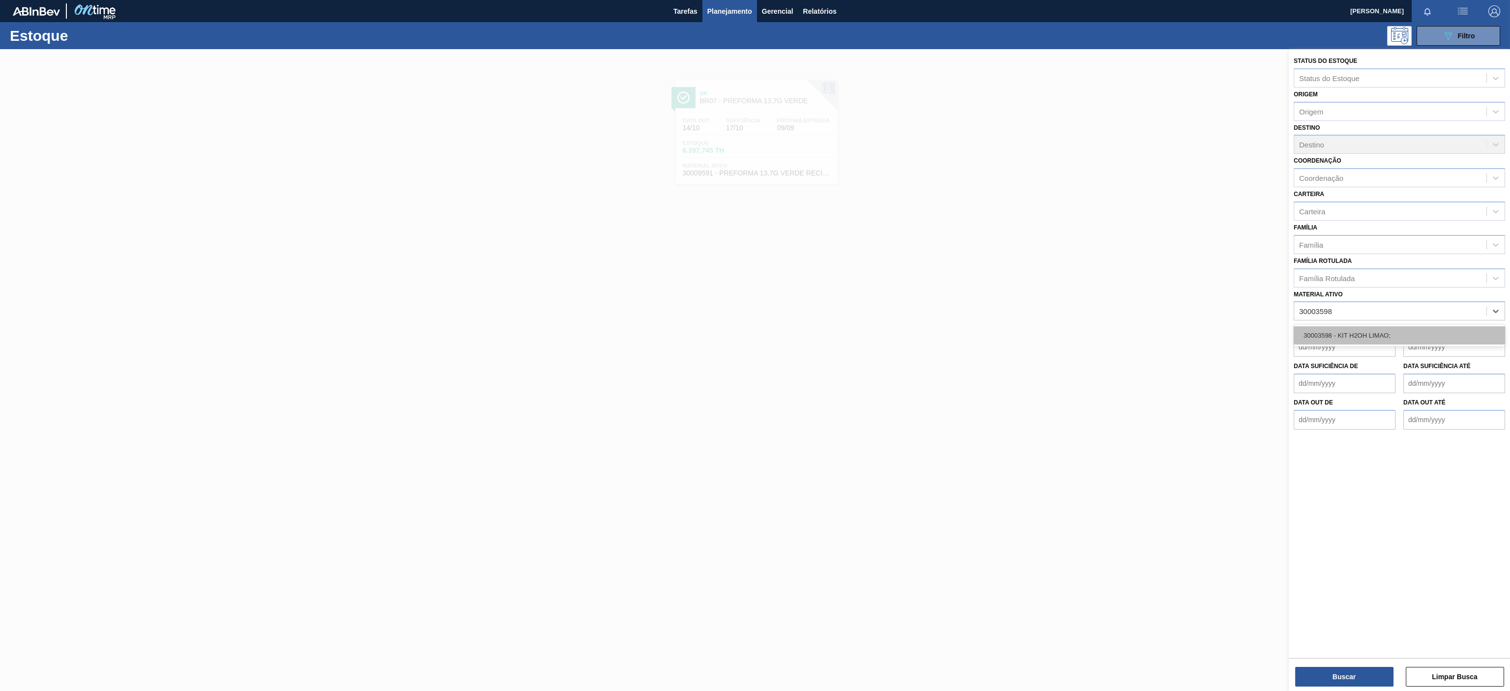
click at [1410, 331] on div "30003598 - KIT H2OH LIMAO;" at bounding box center [1399, 335] width 211 height 18
click at [1321, 667] on button "Buscar" at bounding box center [1344, 677] width 98 height 20
